Goal: Task Accomplishment & Management: Manage account settings

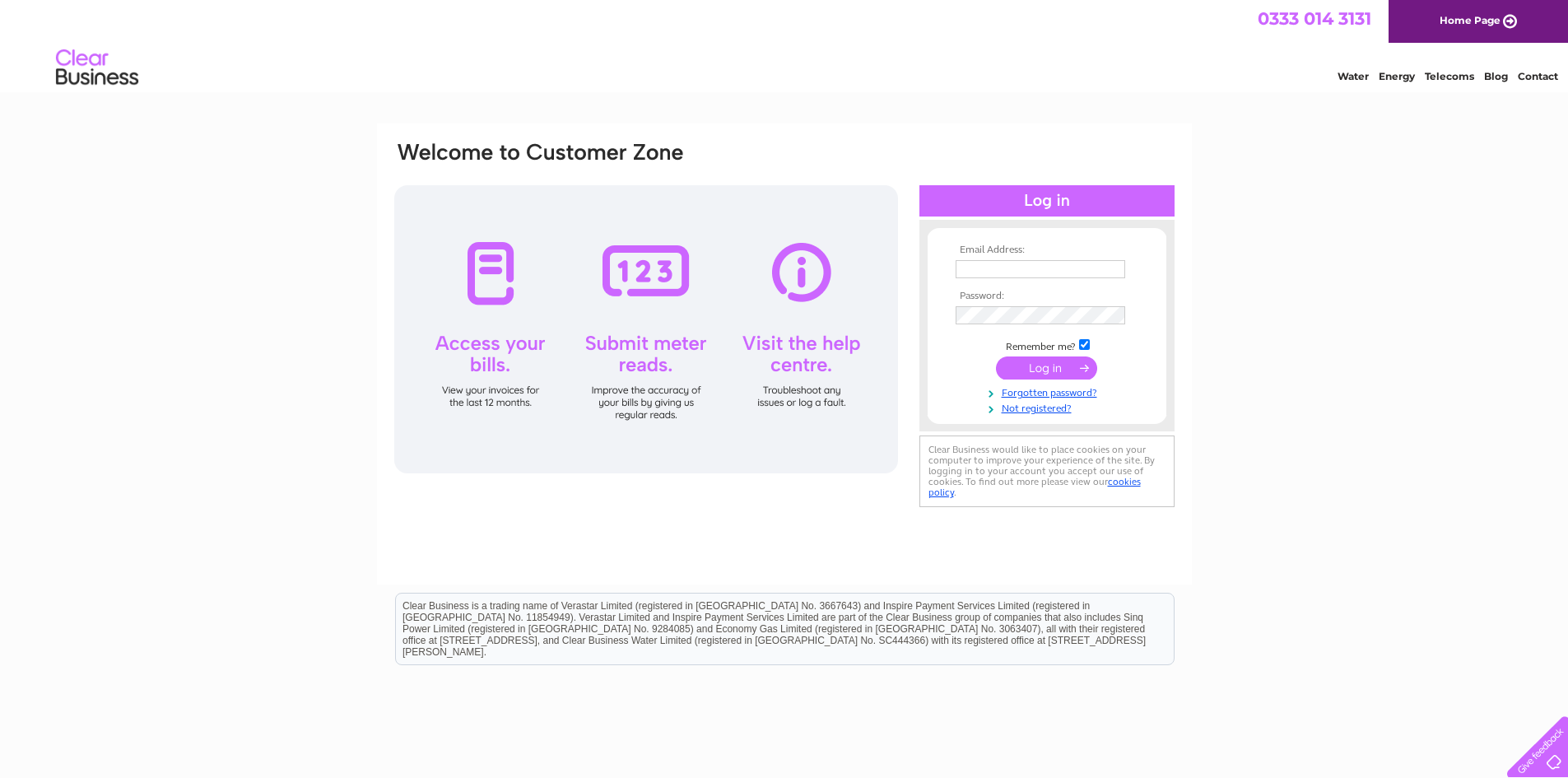
type input "leeza@sculleriesofstockbridge.com"
click at [1022, 373] on input "submit" at bounding box center [1046, 367] width 101 height 23
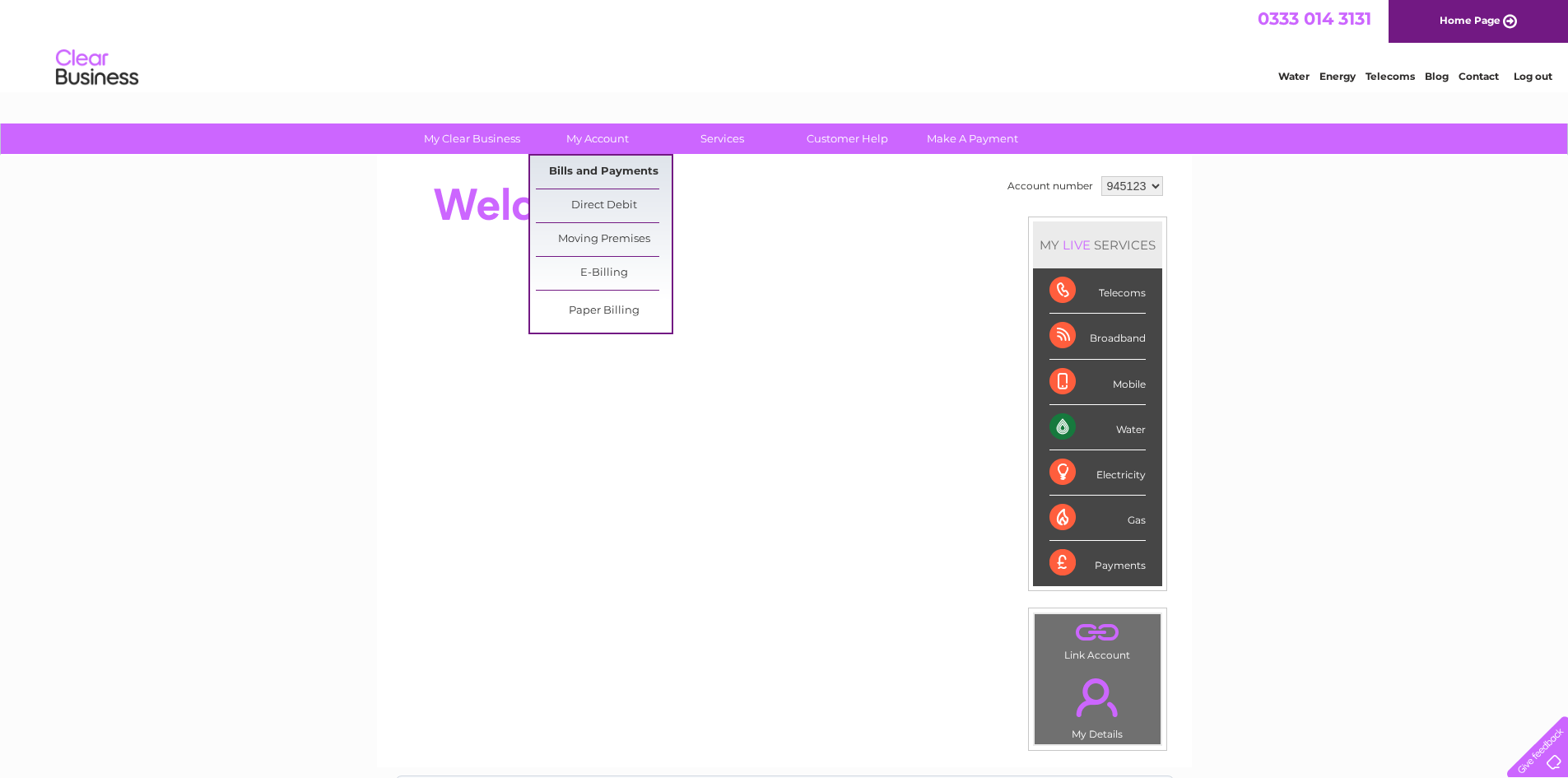
click at [578, 177] on link "Bills and Payments" at bounding box center [603, 171] width 136 height 33
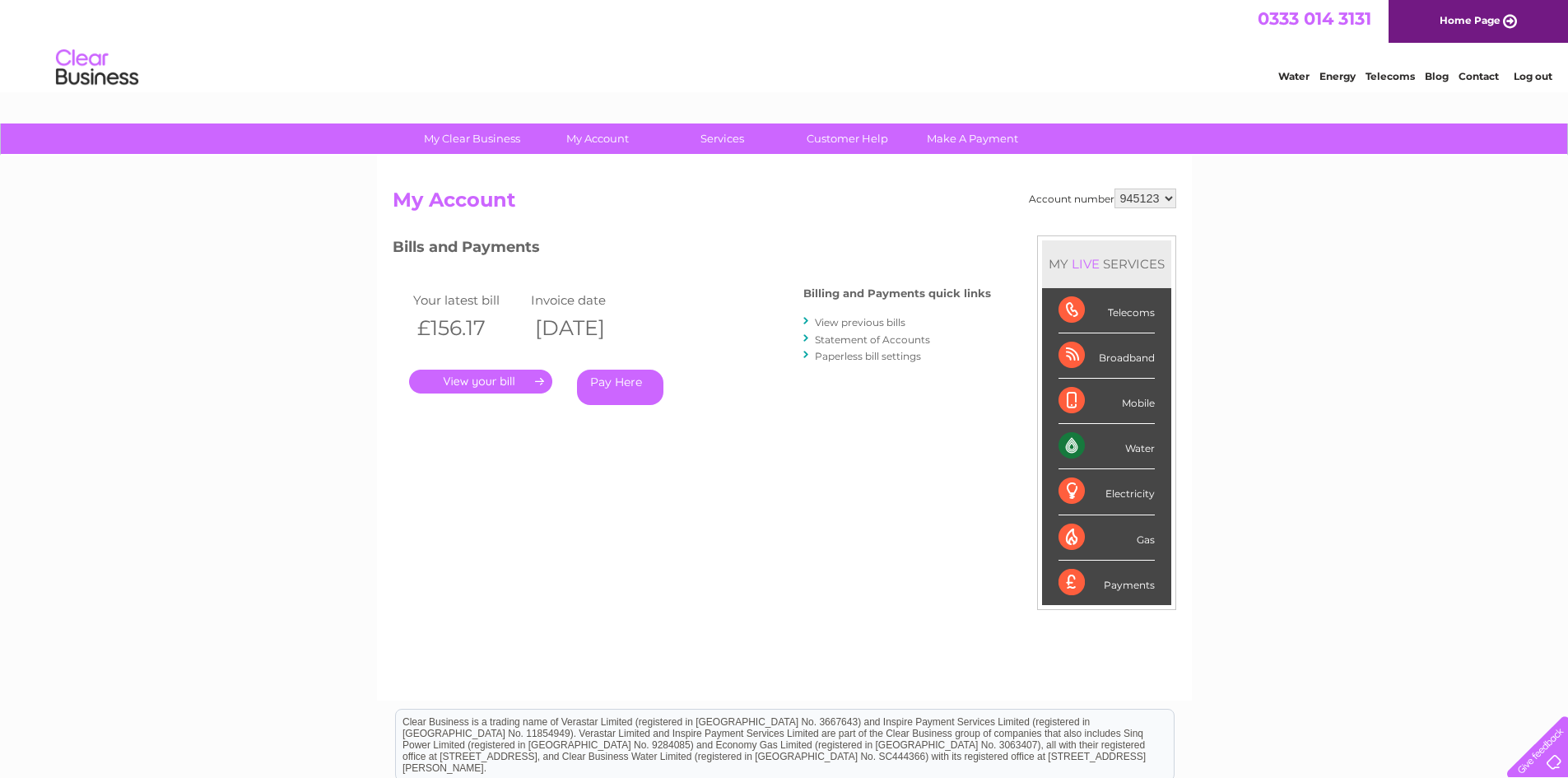
click at [511, 381] on link "." at bounding box center [480, 382] width 144 height 24
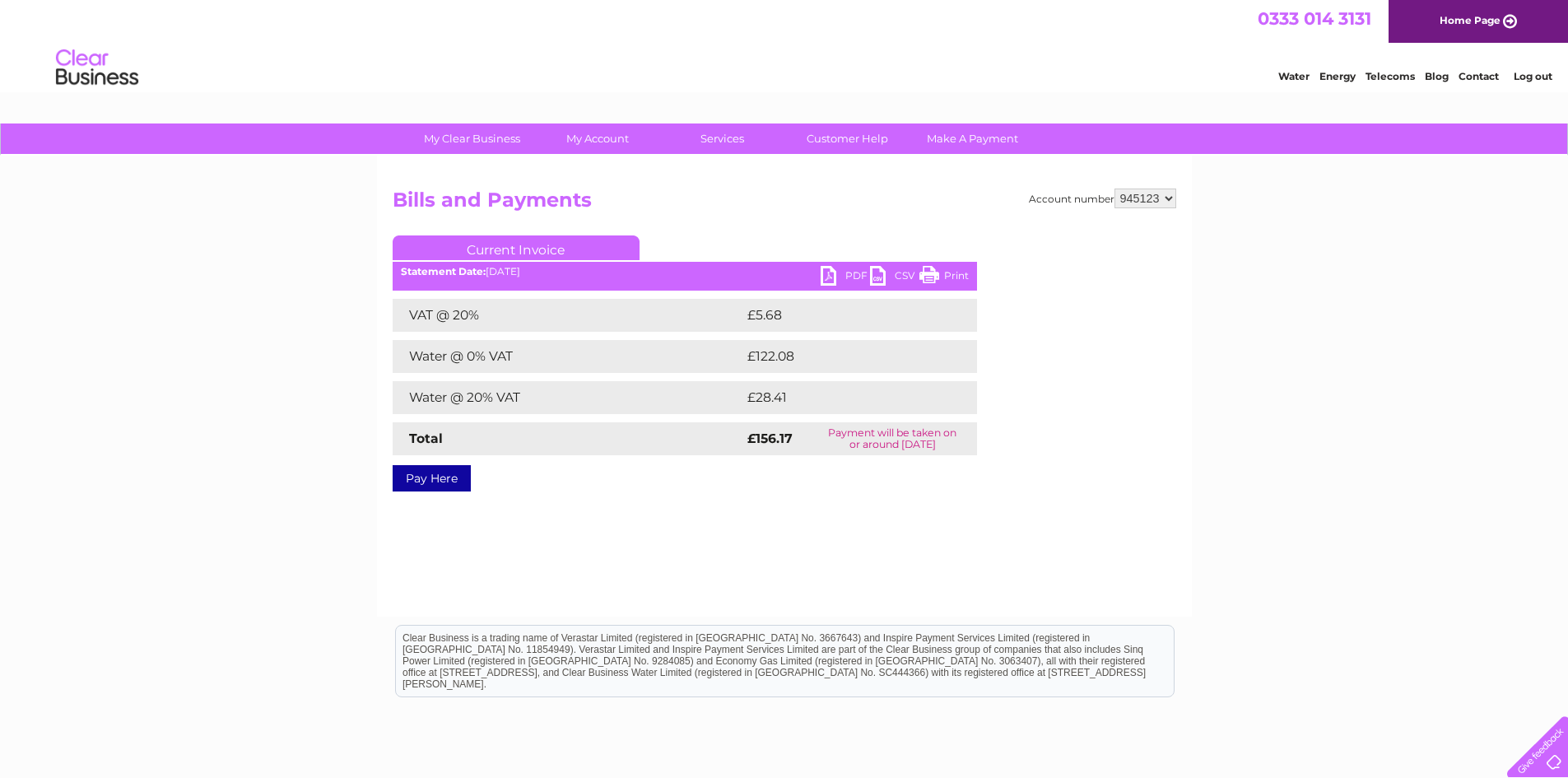
click at [829, 273] on link "PDF" at bounding box center [845, 278] width 49 height 24
